Goal: Task Accomplishment & Management: Manage account settings

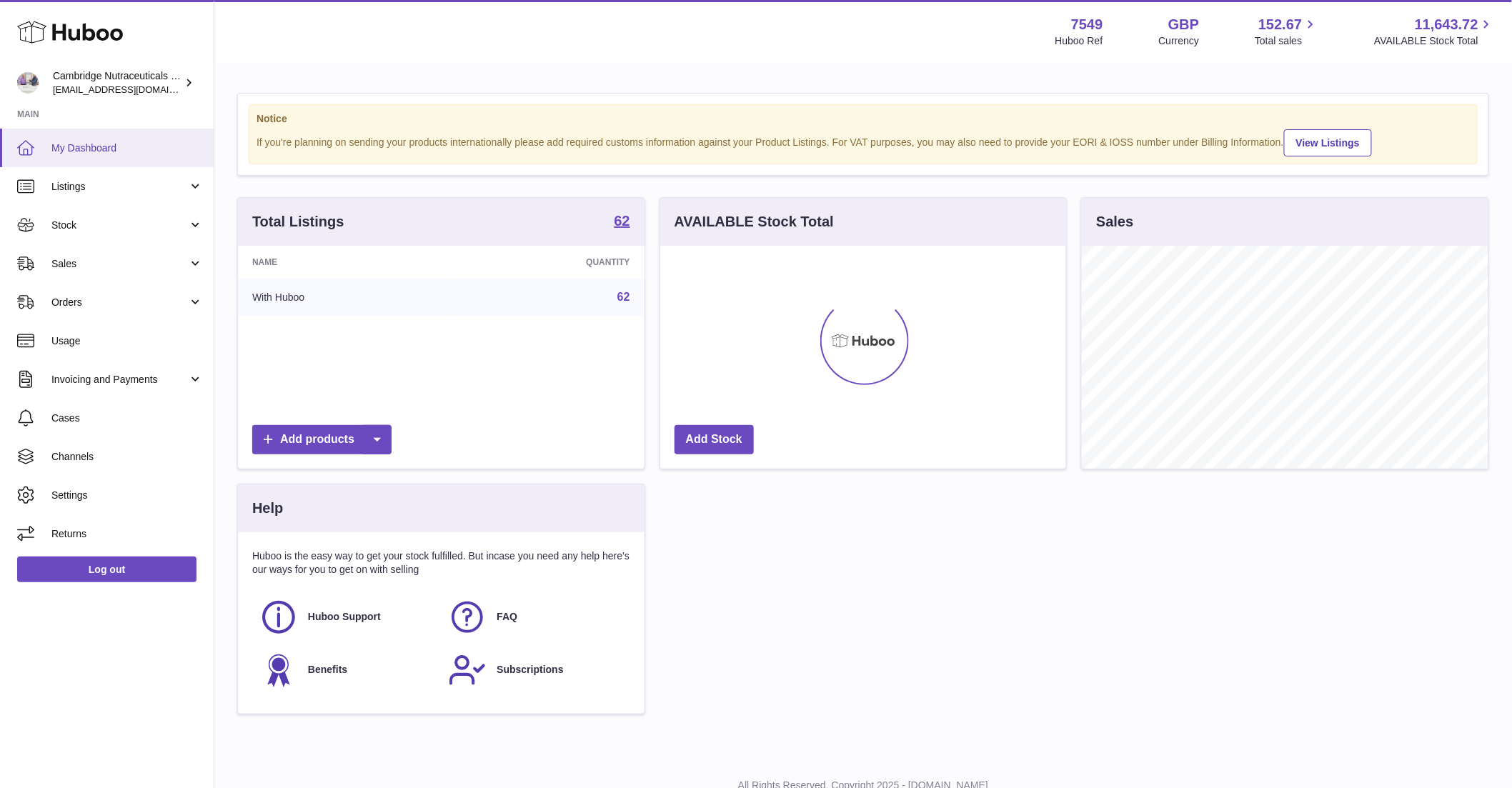
scroll to position [223, 406]
click at [98, 229] on span "Stock" at bounding box center [120, 226] width 137 height 14
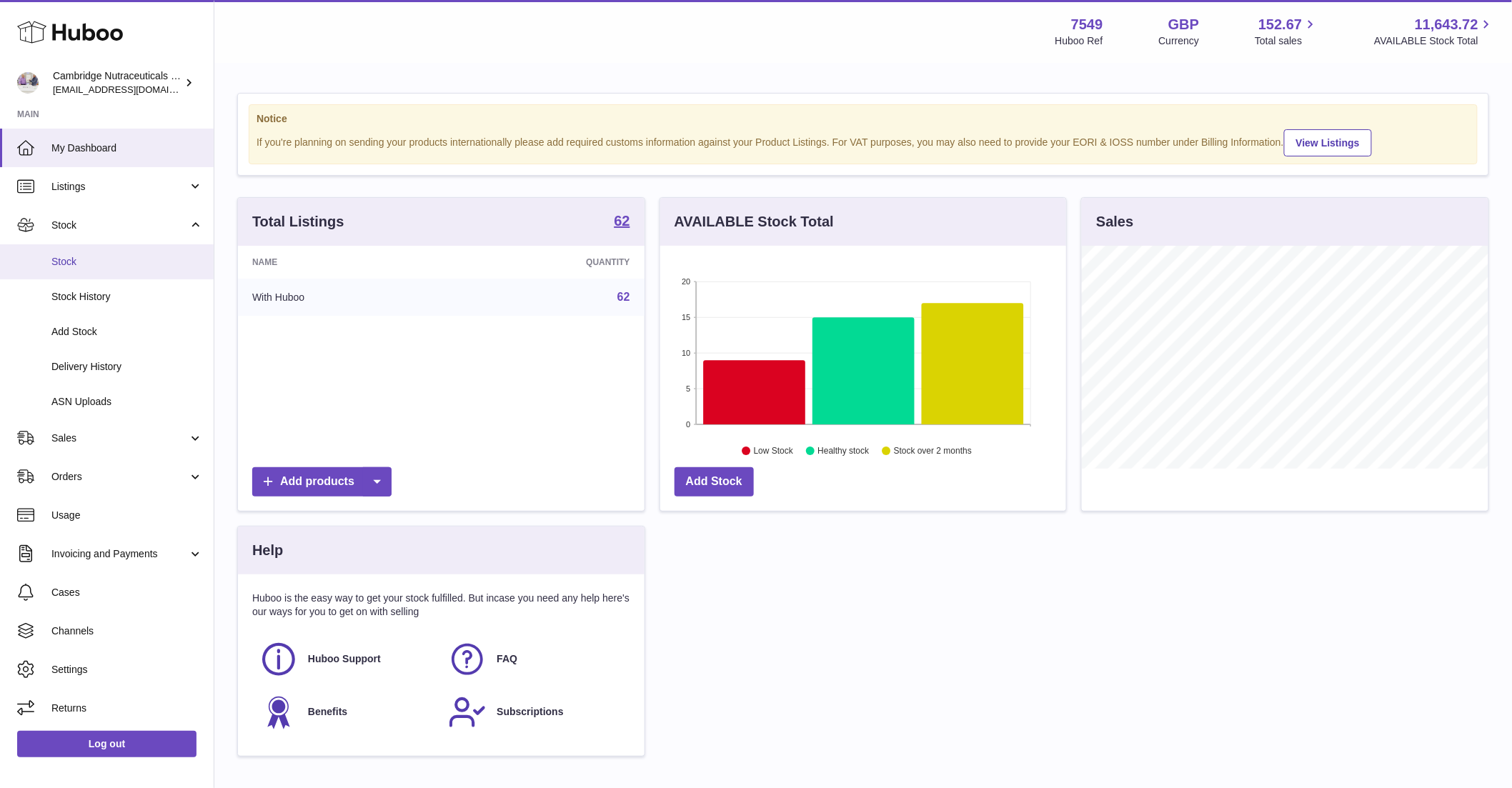
click at [91, 255] on span "Stock" at bounding box center [127, 262] width 152 height 14
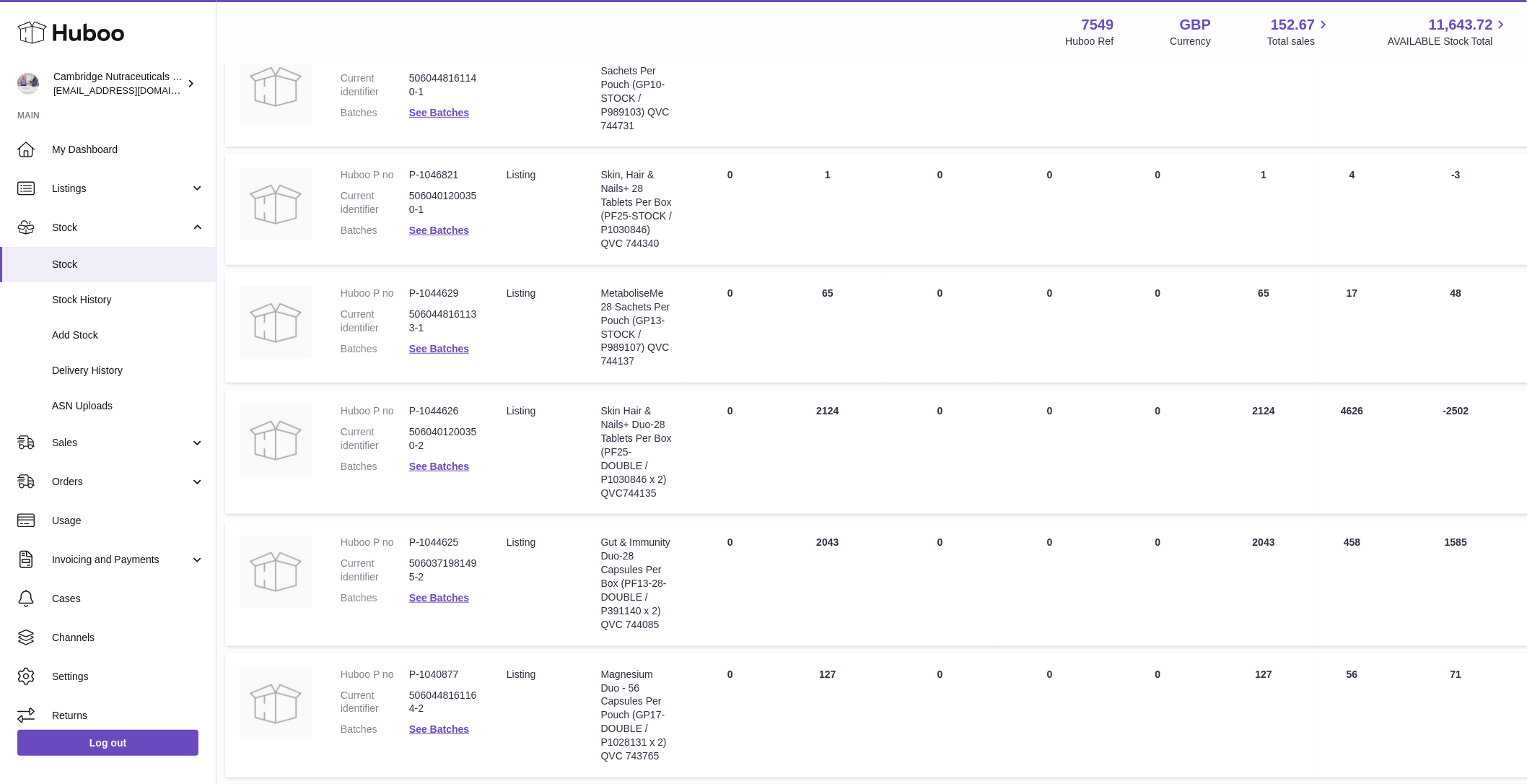
scroll to position [0, 15]
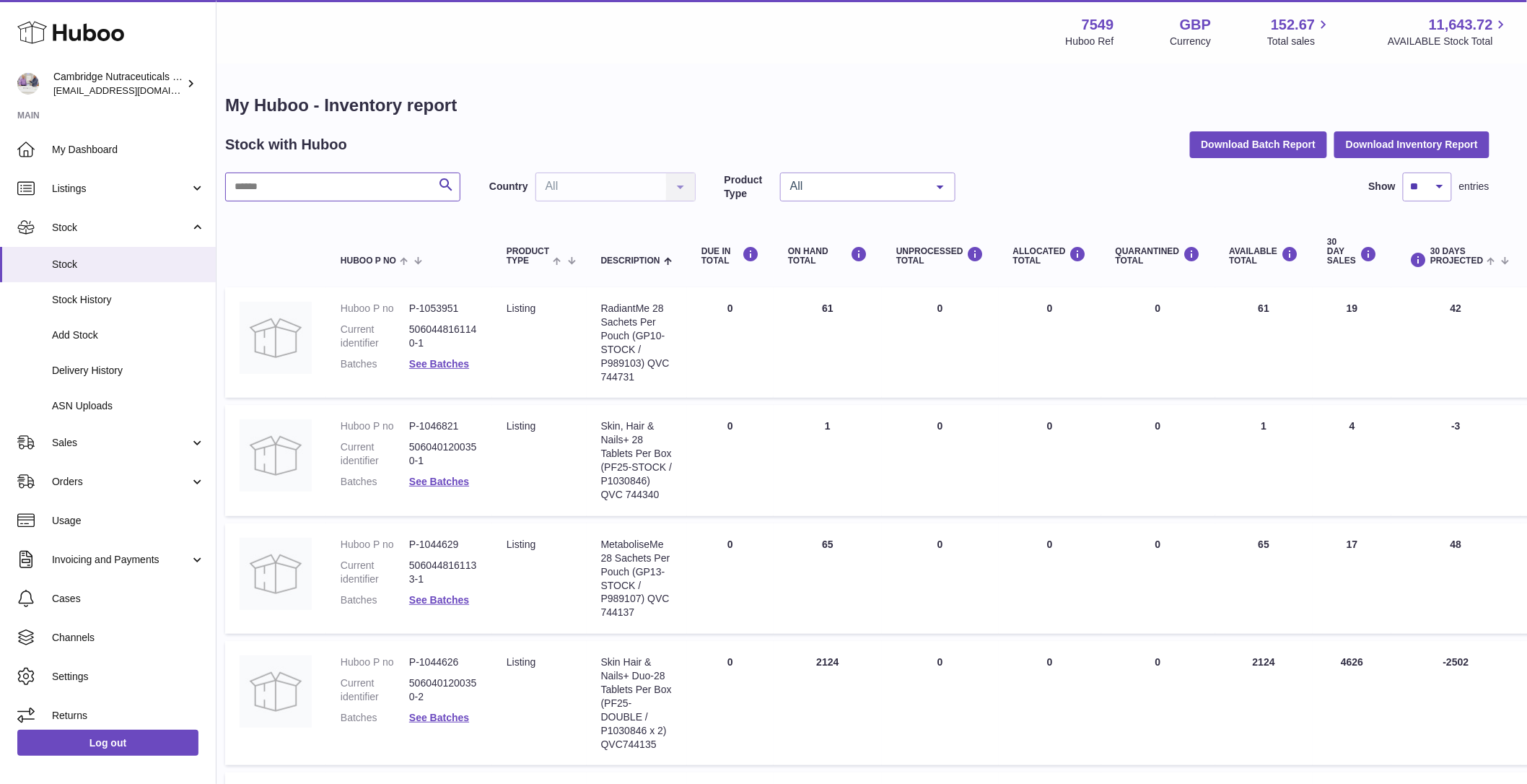
click at [380, 190] on input "text" at bounding box center [343, 187] width 236 height 29
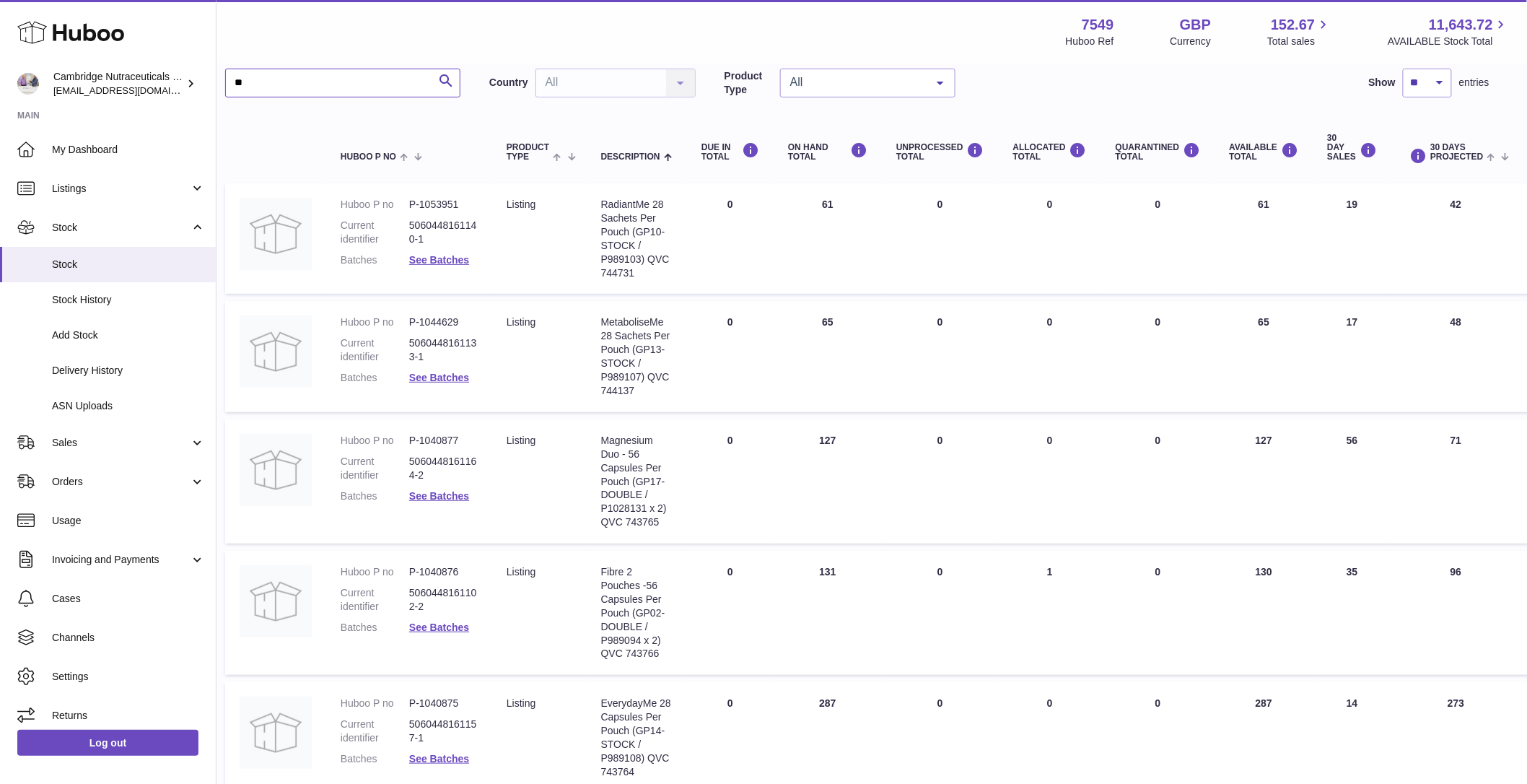
scroll to position [119, 15]
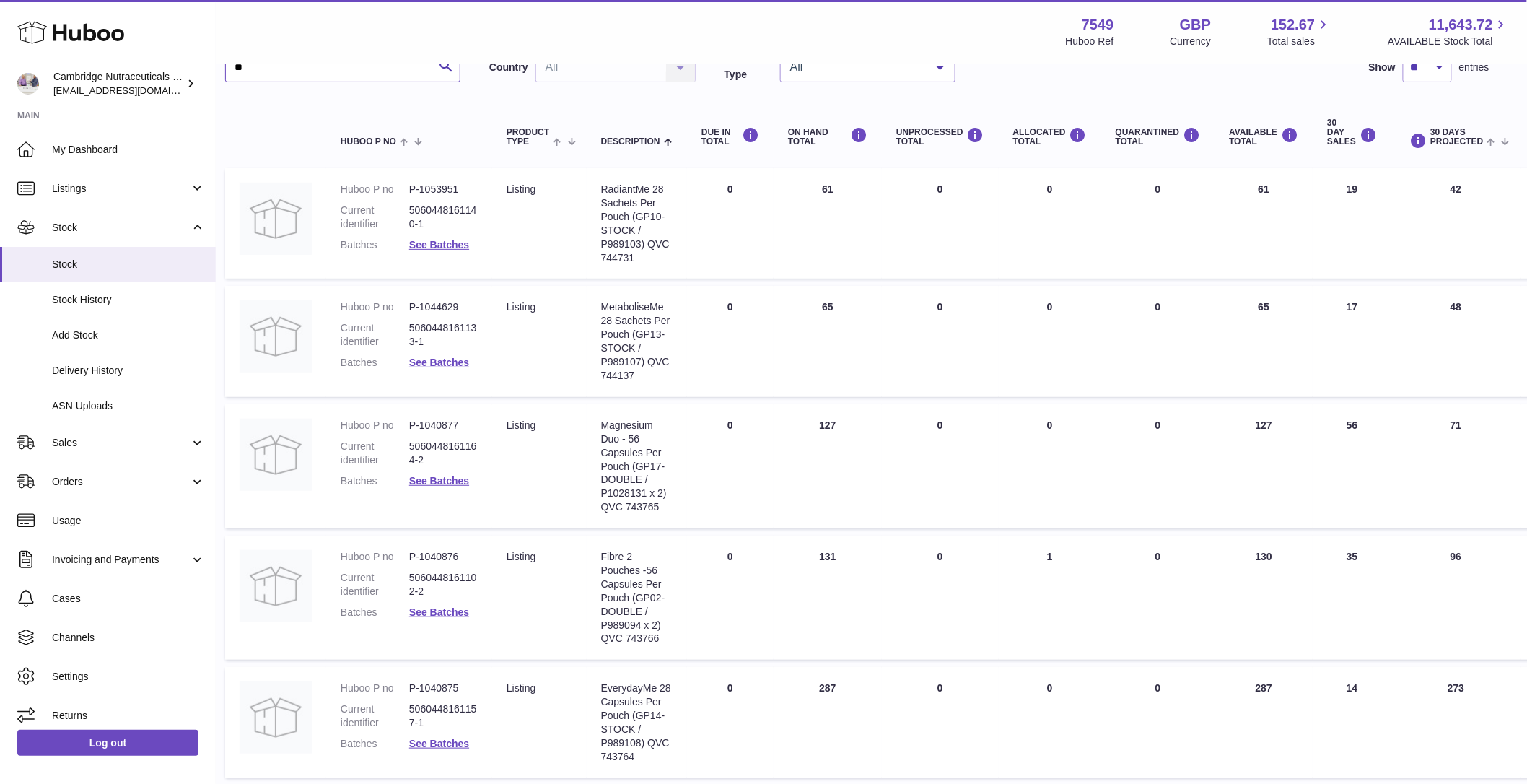
type input "**"
click at [1350, 184] on td "30 DAY SALES 19" at bounding box center [1352, 223] width 79 height 111
click at [1349, 184] on td "30 DAY SALES 19" at bounding box center [1352, 223] width 79 height 111
click at [1366, 282] on table "Huboo P no Product Type Description DUE IN TOTAL ON HAND Total UNPROCESSED Tota…" at bounding box center [945, 691] width 1440 height 1188
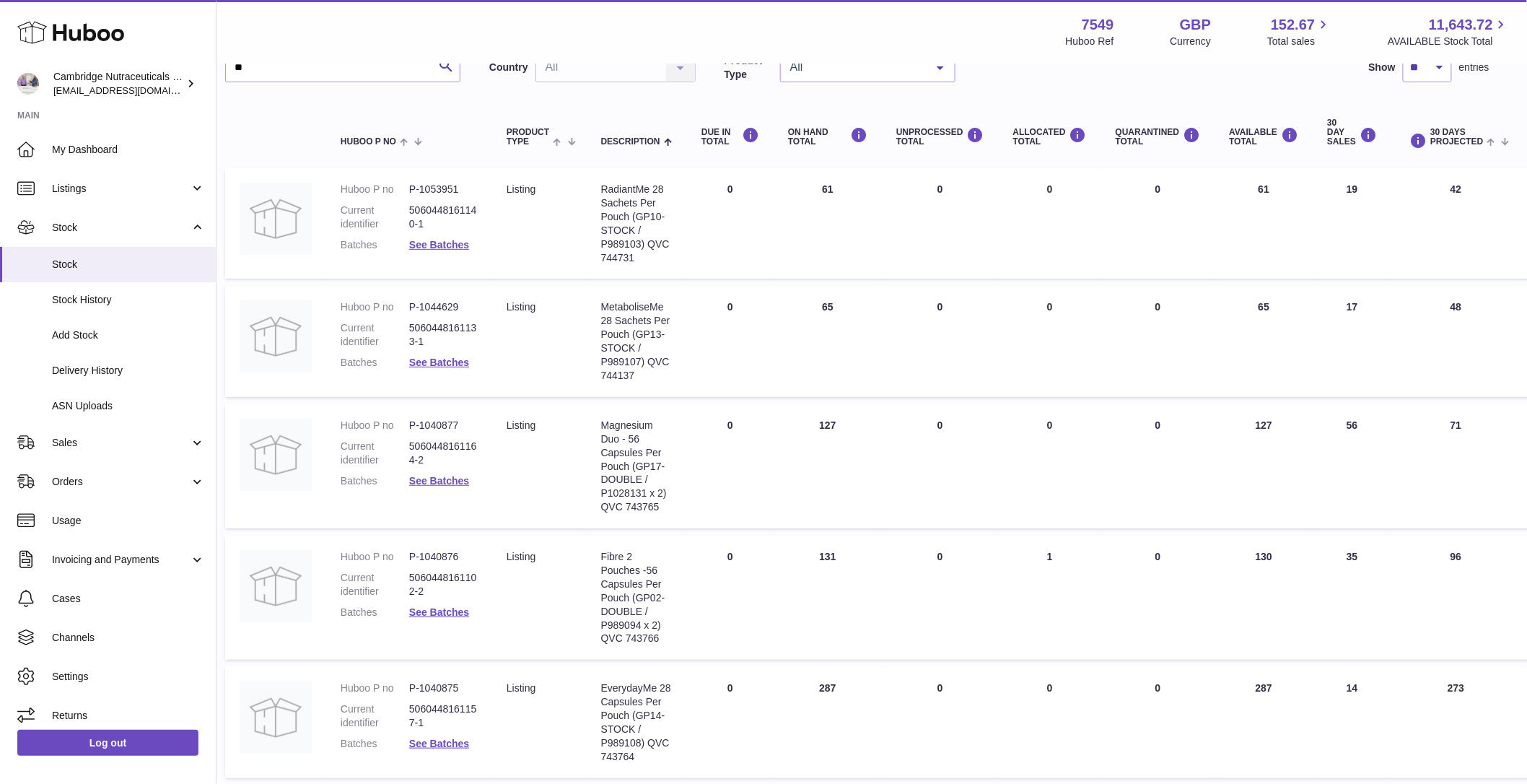
click at [1352, 316] on td "30 DAY SALES 17" at bounding box center [1352, 341] width 79 height 111
click at [1352, 309] on td "30 DAY SALES 17" at bounding box center [1352, 341] width 79 height 111
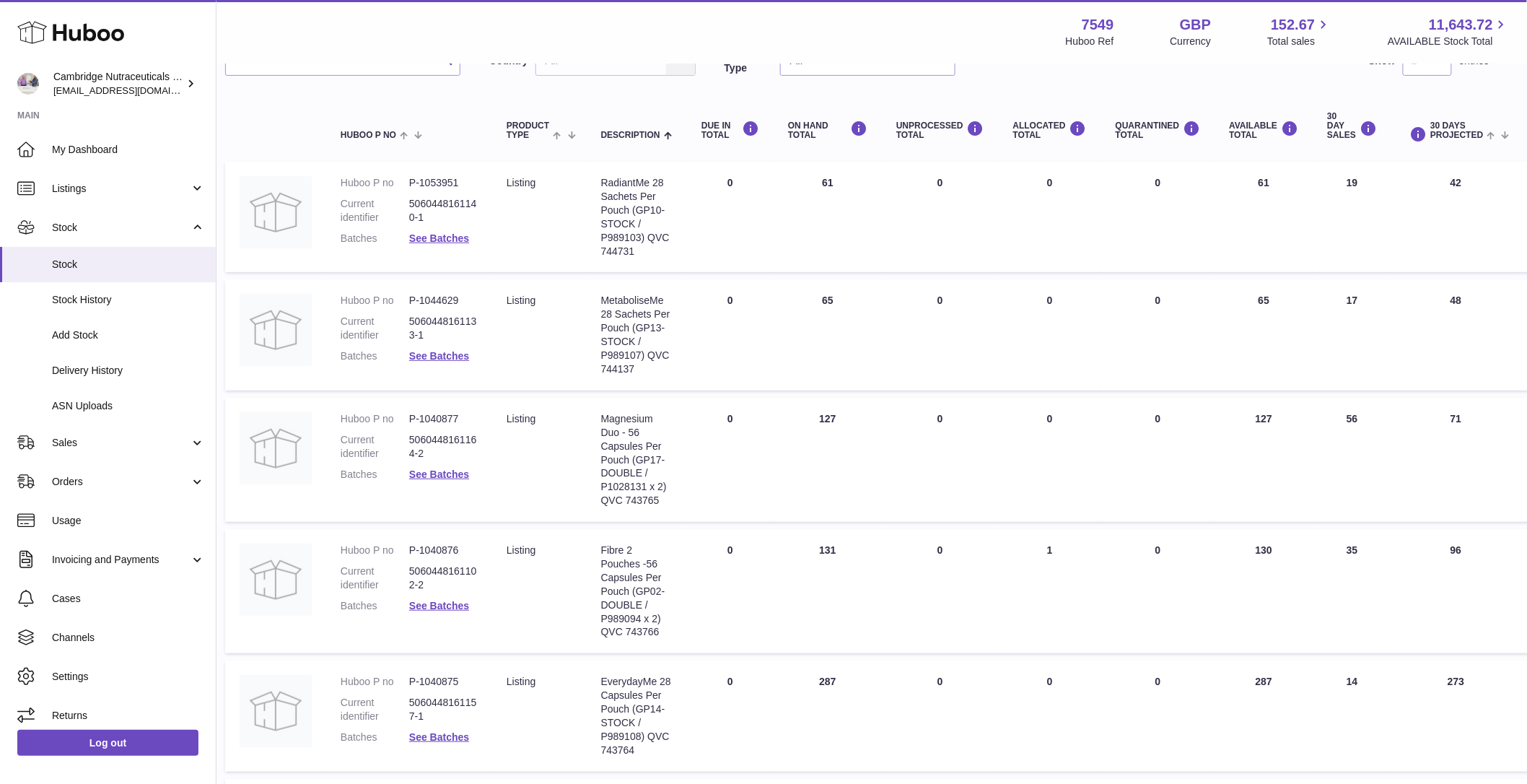
click at [1352, 341] on td "30 DAY SALES 17" at bounding box center [1352, 334] width 79 height 111
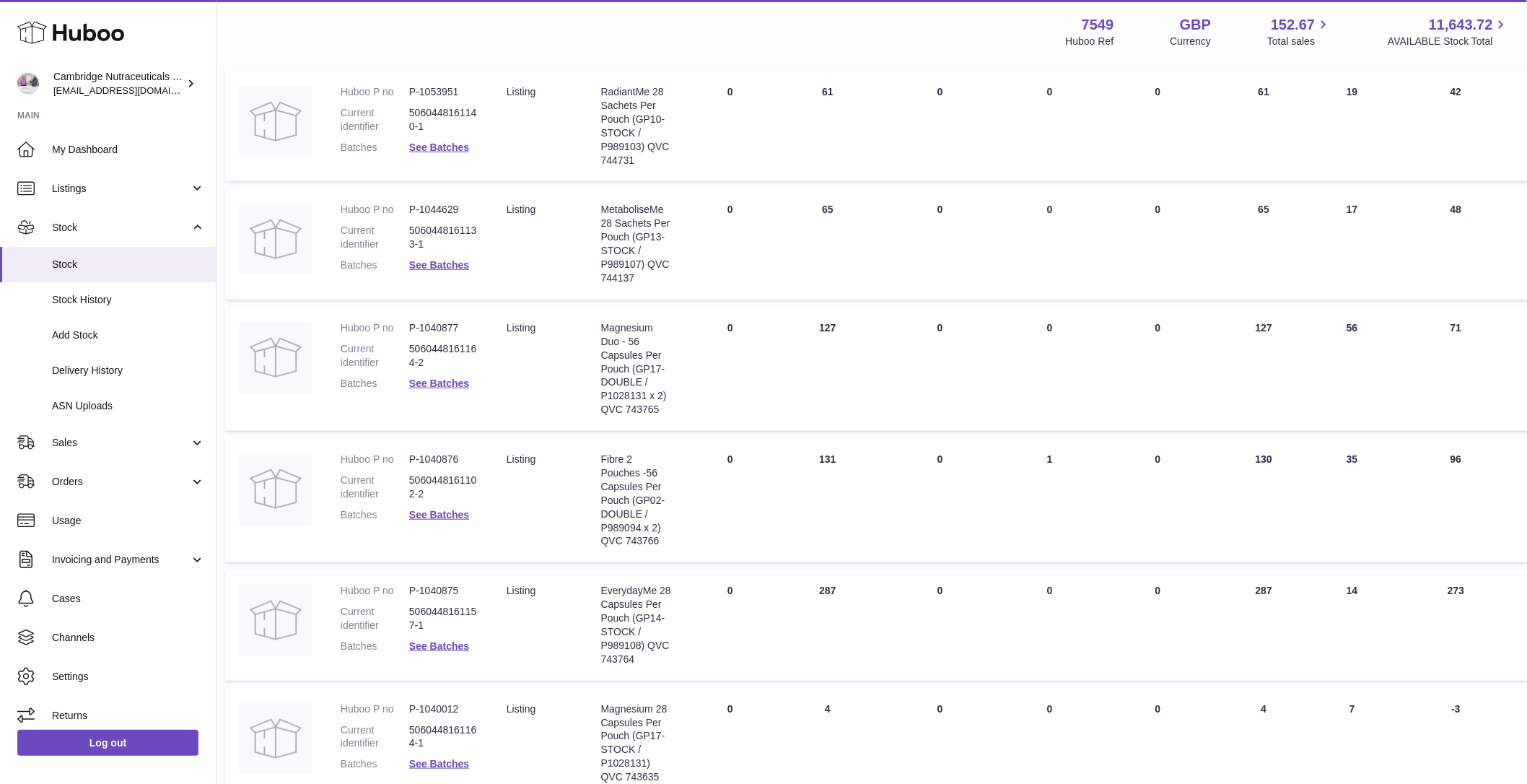
scroll to position [226, 15]
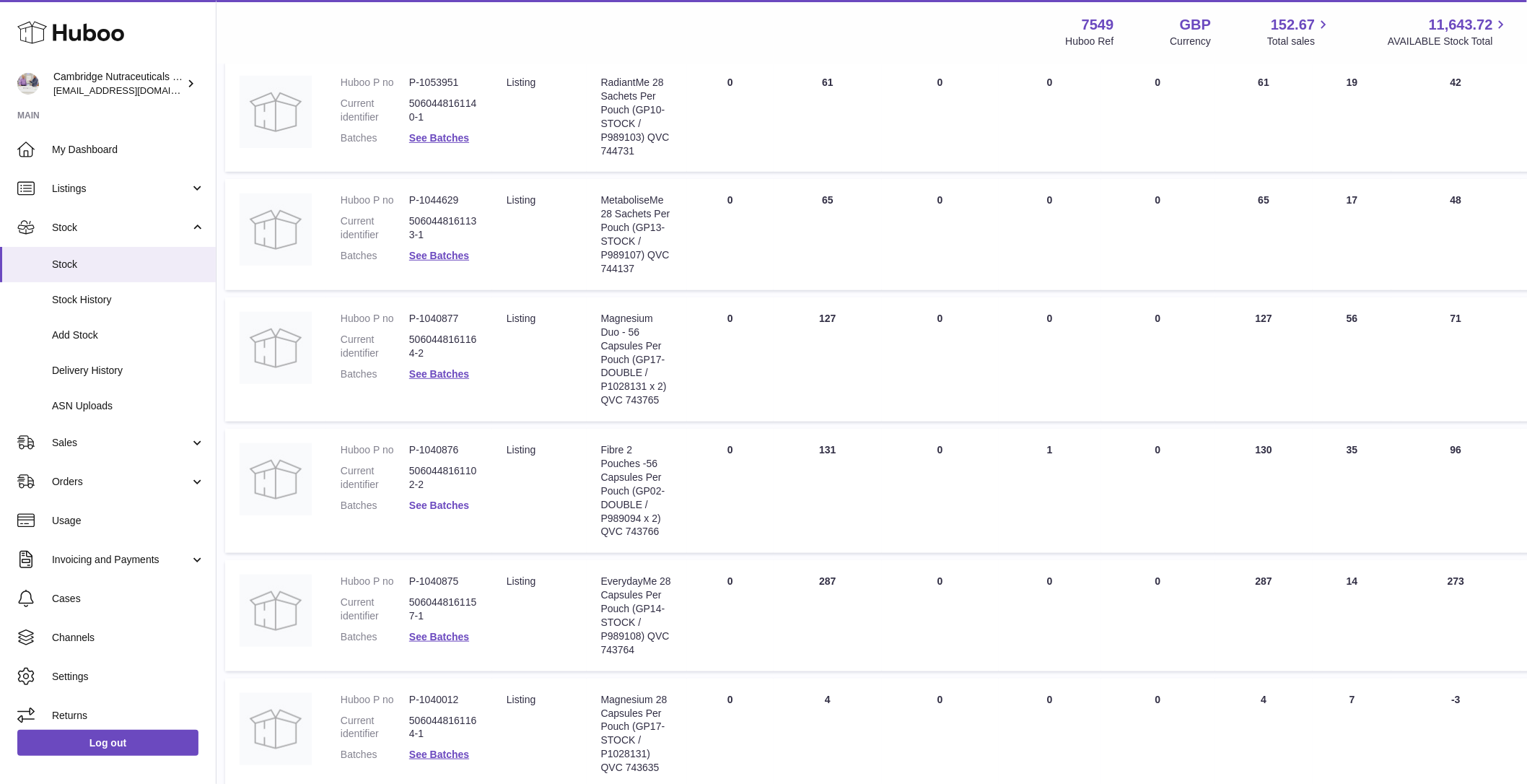
click at [434, 504] on link "See Batches" at bounding box center [440, 505] width 60 height 11
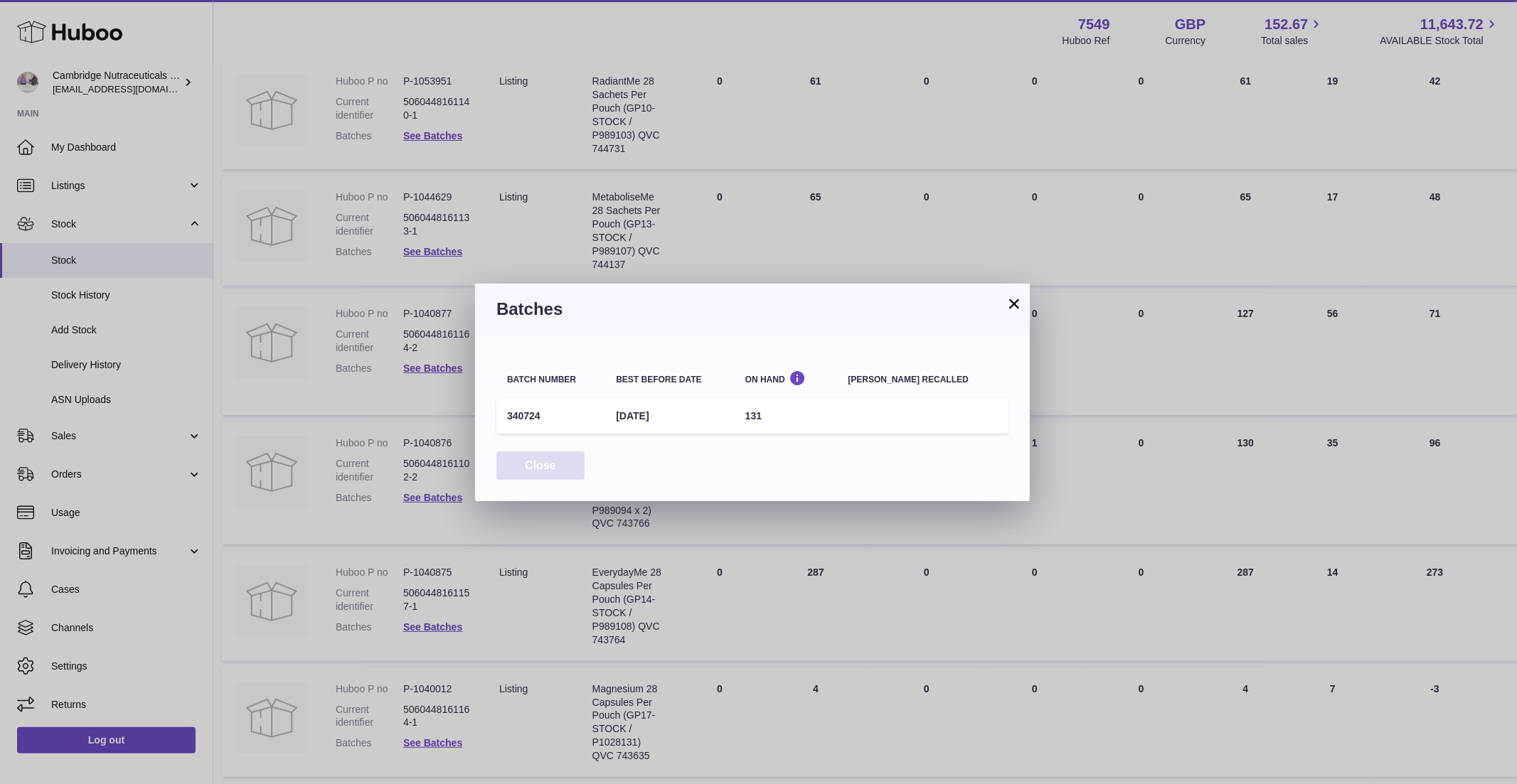
click at [557, 469] on button "Close" at bounding box center [540, 466] width 88 height 30
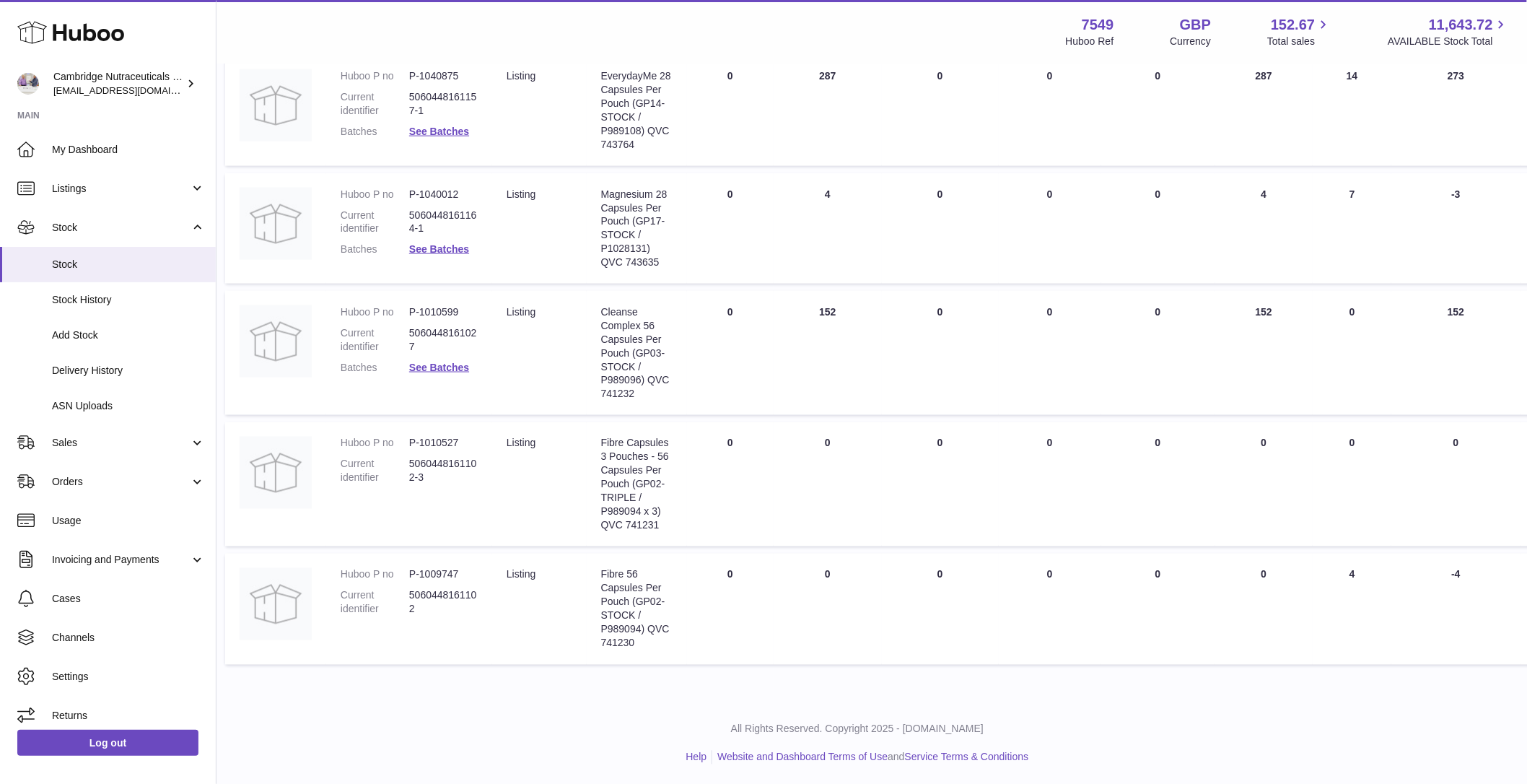
scroll to position [732, 15]
drag, startPoint x: 606, startPoint y: 450, endPoint x: 644, endPoint y: 522, distance: 81.4
click at [644, 522] on div "Fibre Capsules 3 Pouches - 56 Capsules Per Pouch (GP02-TRIPLE / P989094 x 3) QV…" at bounding box center [637, 483] width 71 height 95
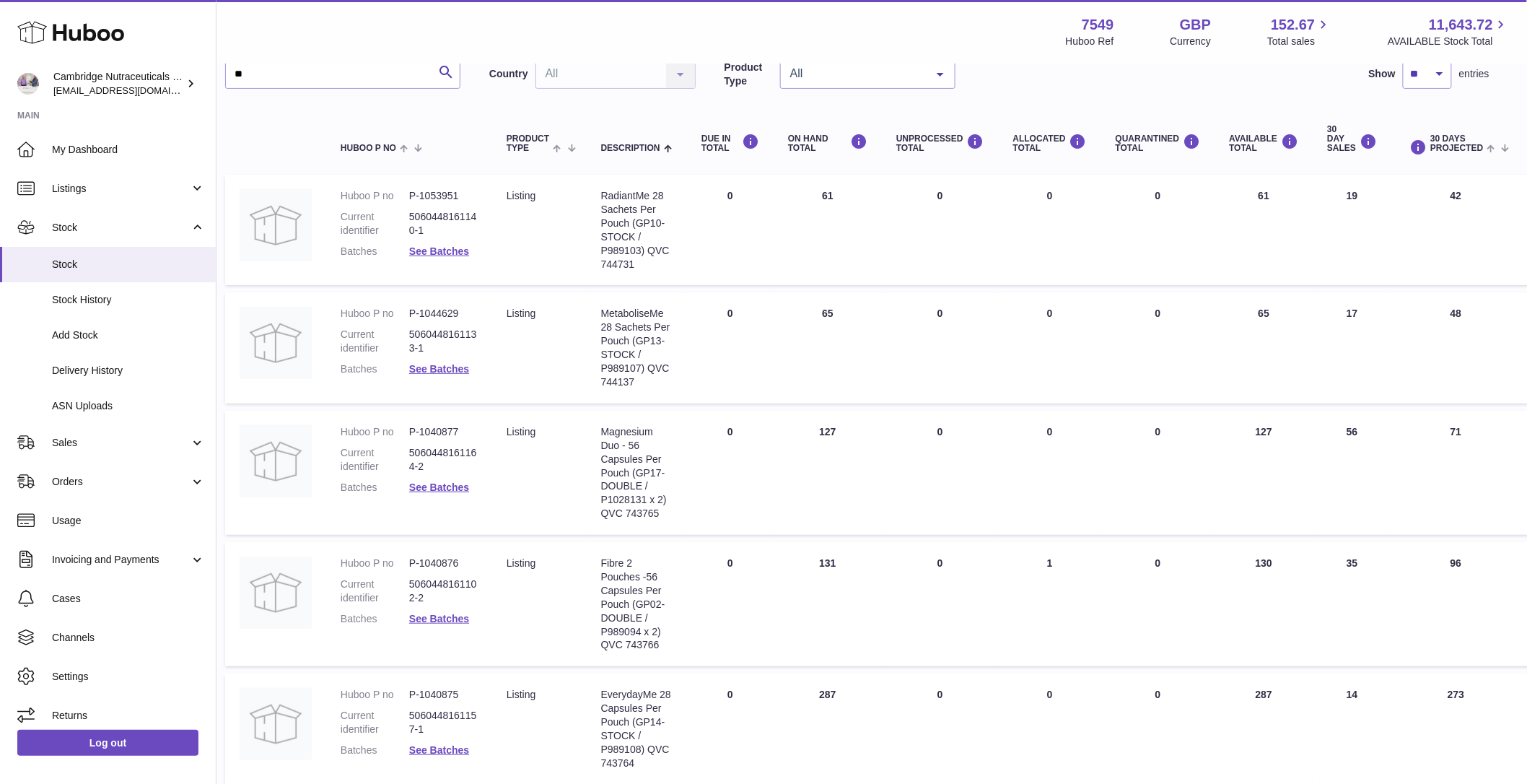
scroll to position [103, 15]
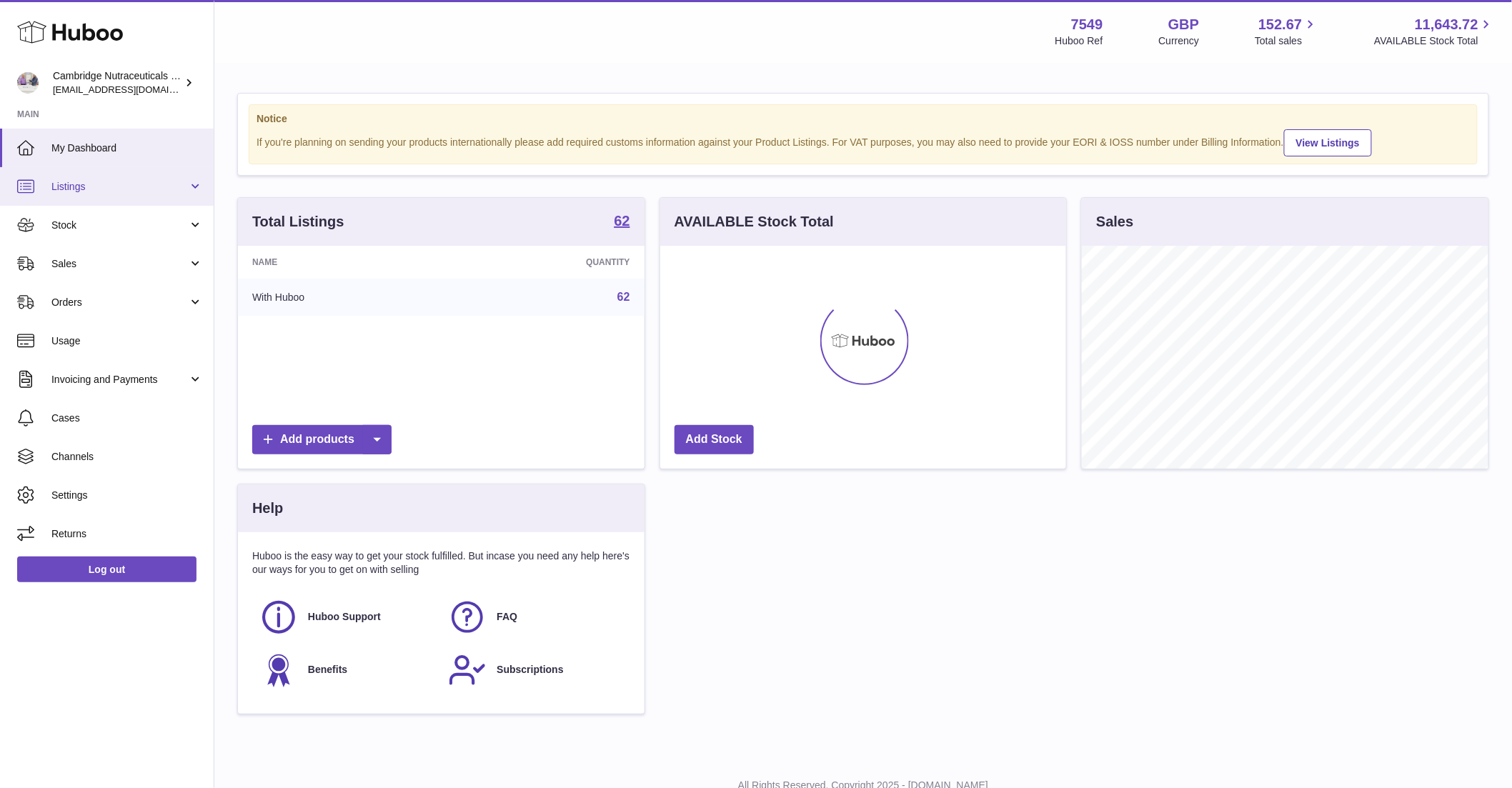
scroll to position [223, 406]
click at [124, 578] on link "Log out" at bounding box center [106, 569] width 179 height 25
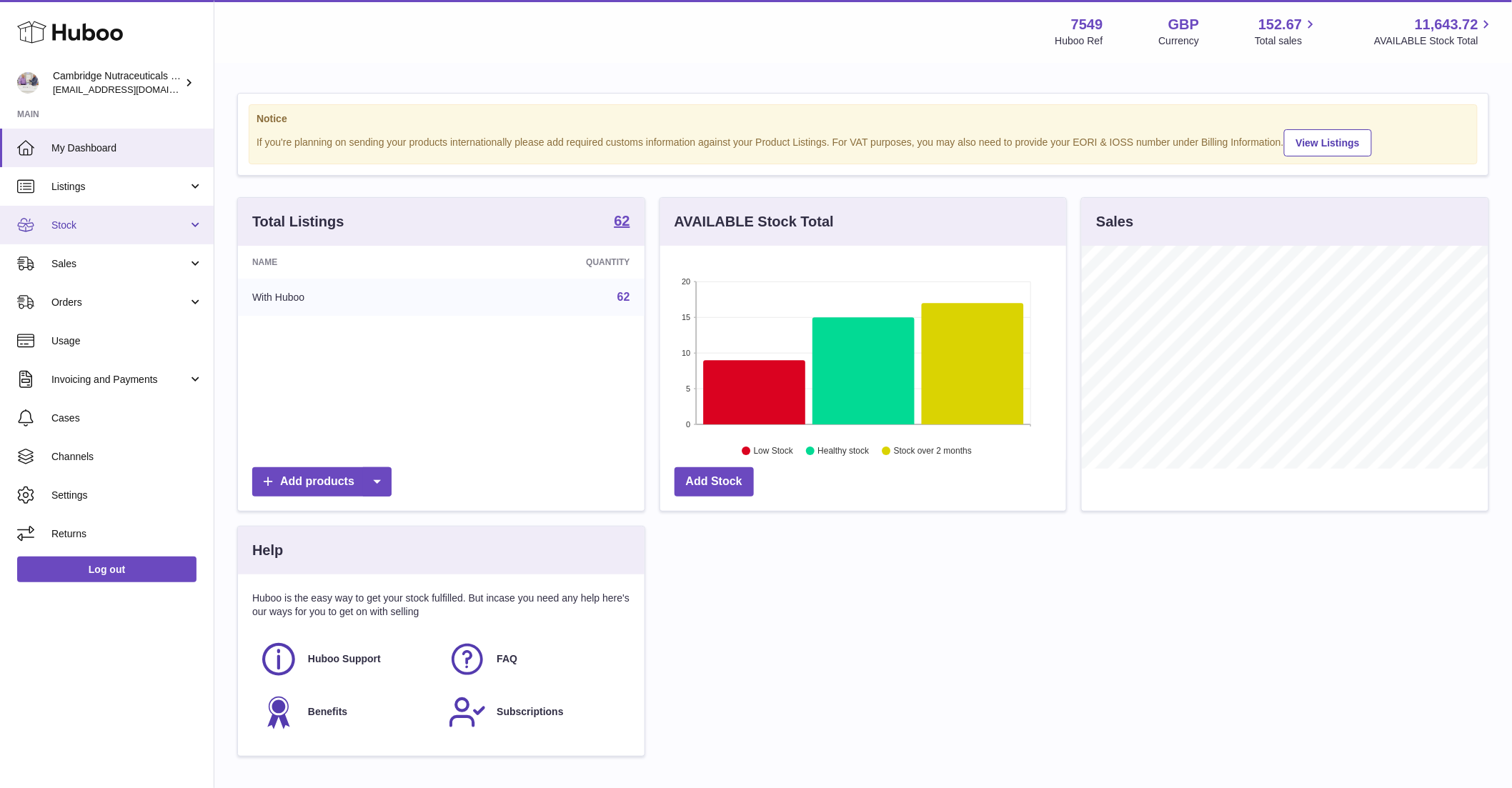
click at [90, 235] on link "Stock" at bounding box center [107, 225] width 214 height 38
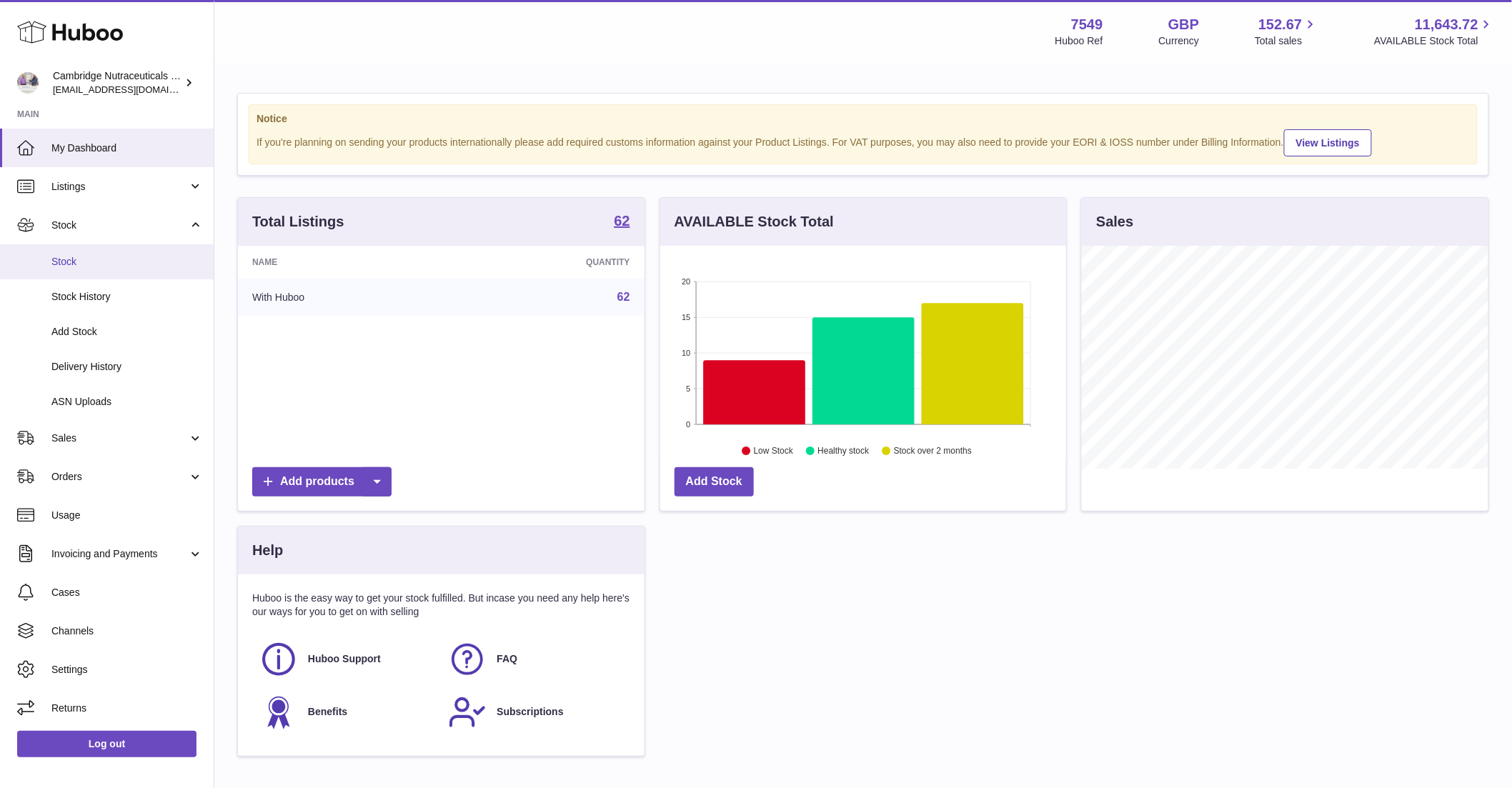
click at [81, 268] on span "Stock" at bounding box center [127, 262] width 152 height 14
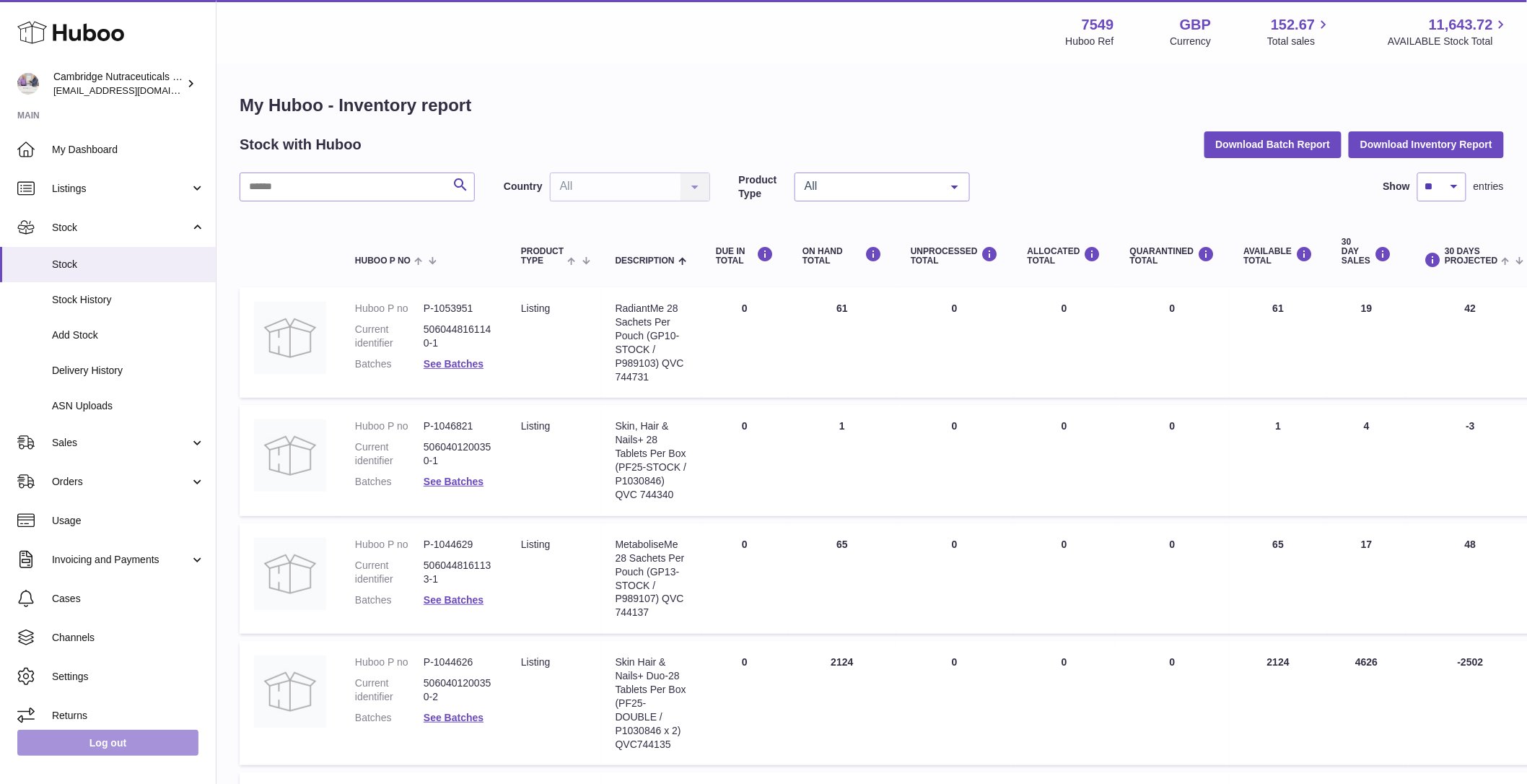
click at [104, 756] on link "Log out" at bounding box center [107, 743] width 181 height 26
